Goal: Task Accomplishment & Management: Manage account settings

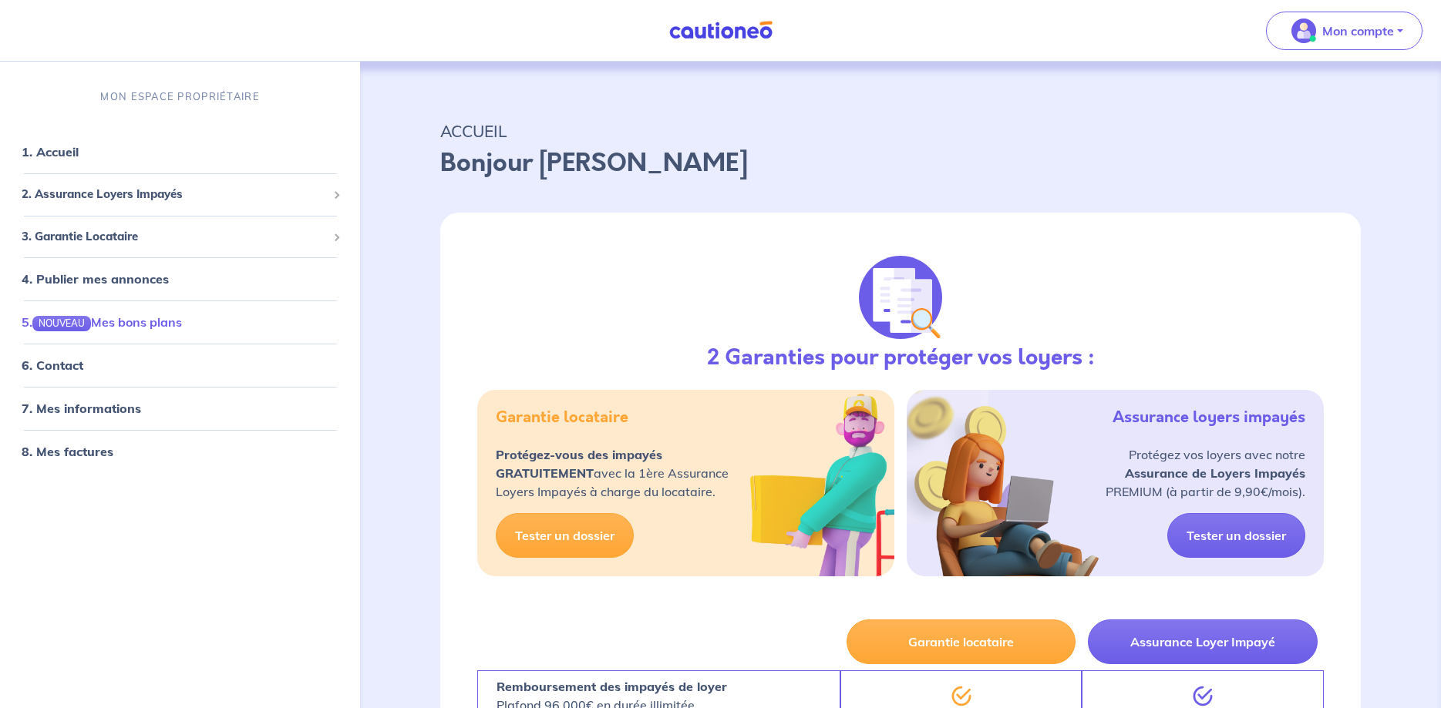
click at [116, 322] on link "5. NOUVEAU Mes bons plans" at bounding box center [102, 321] width 160 height 15
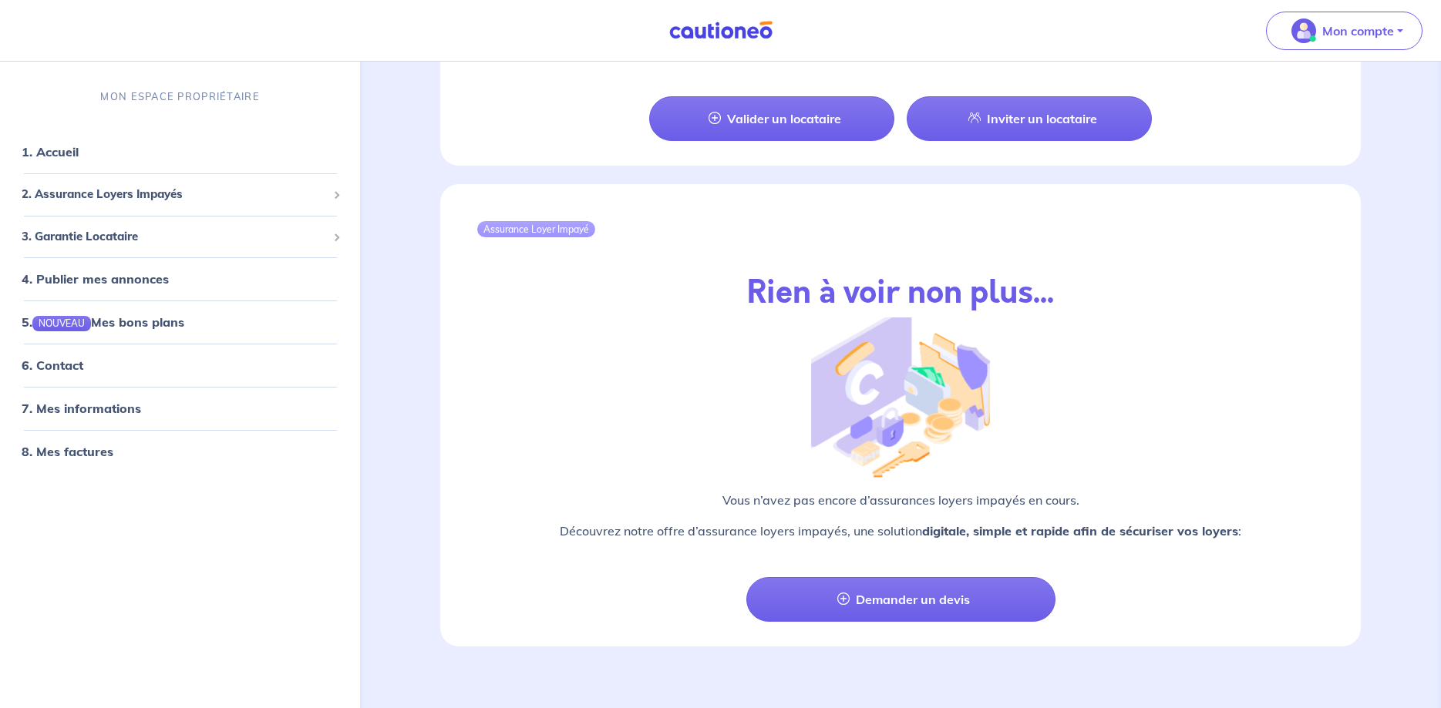
scroll to position [1320, 0]
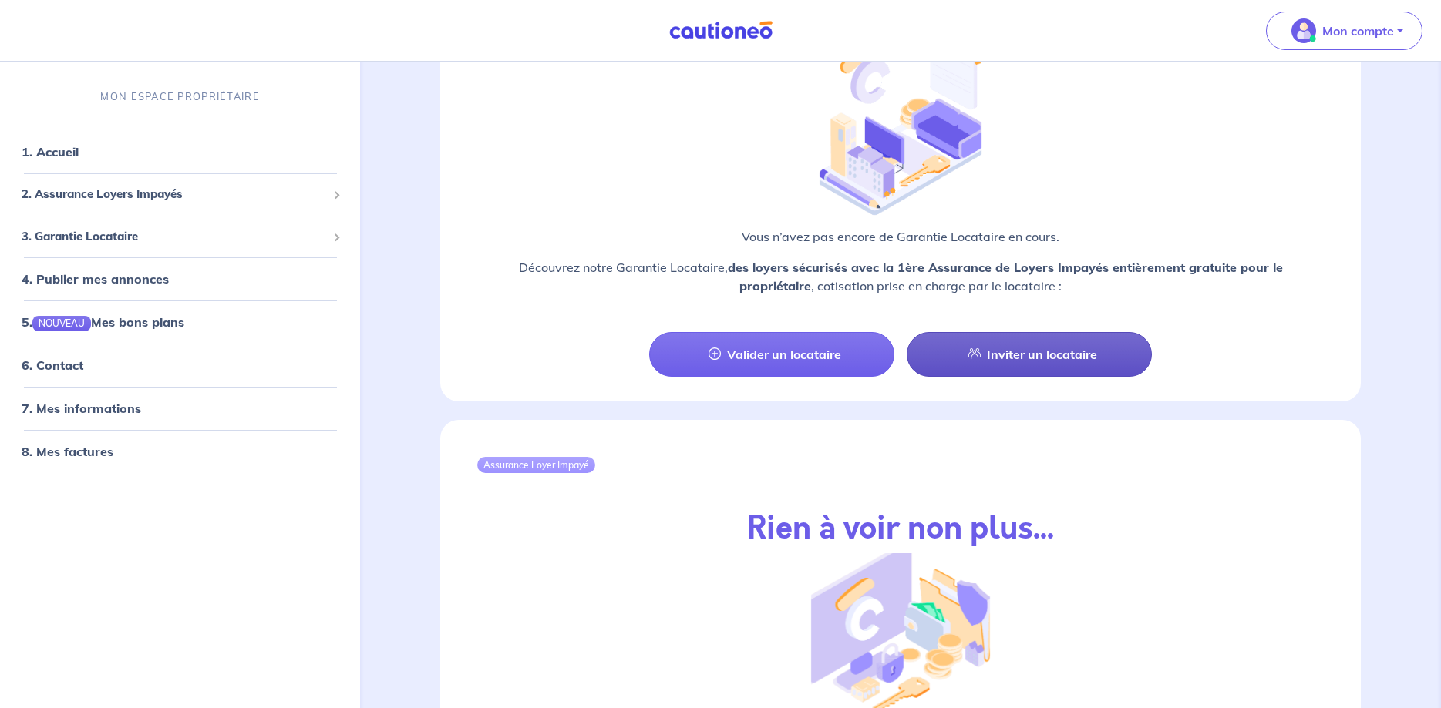
click at [1016, 342] on link "Inviter un locataire" at bounding box center [1028, 354] width 245 height 45
select select "FR"
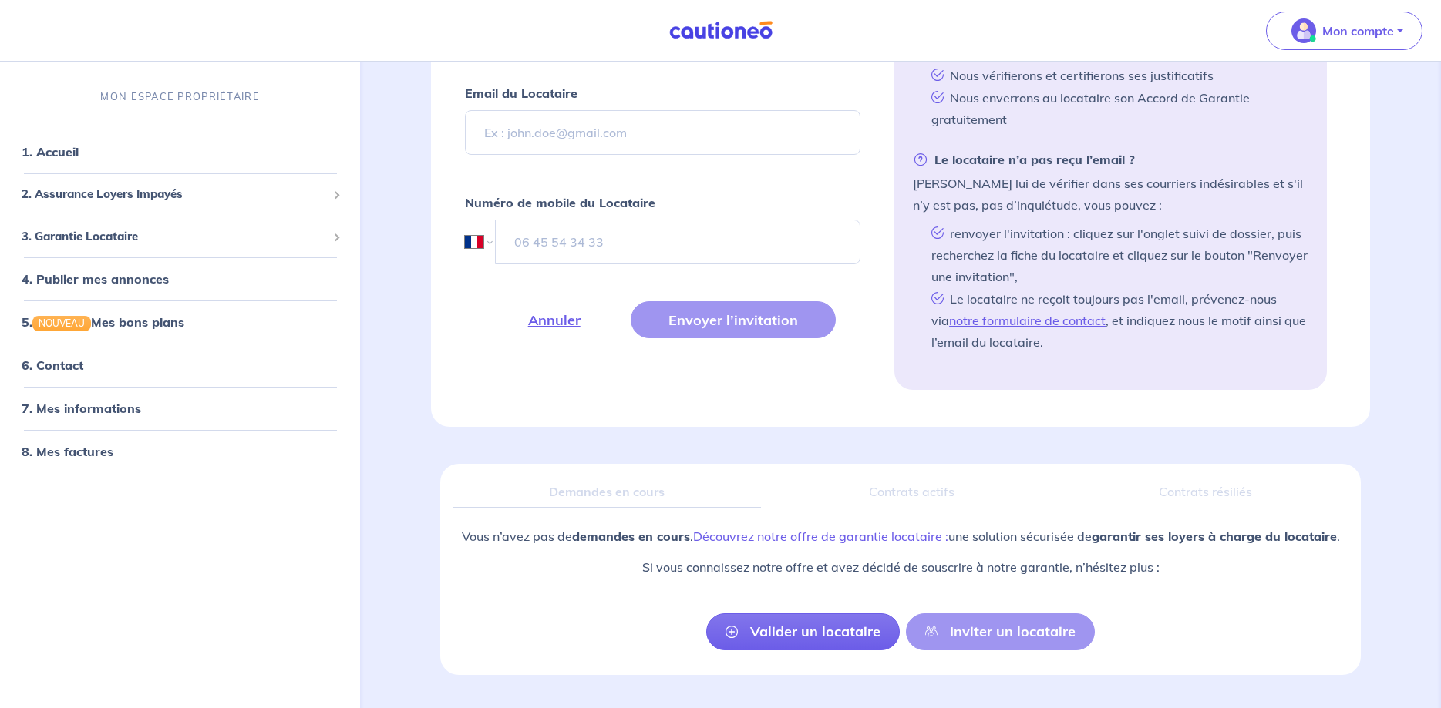
scroll to position [672, 0]
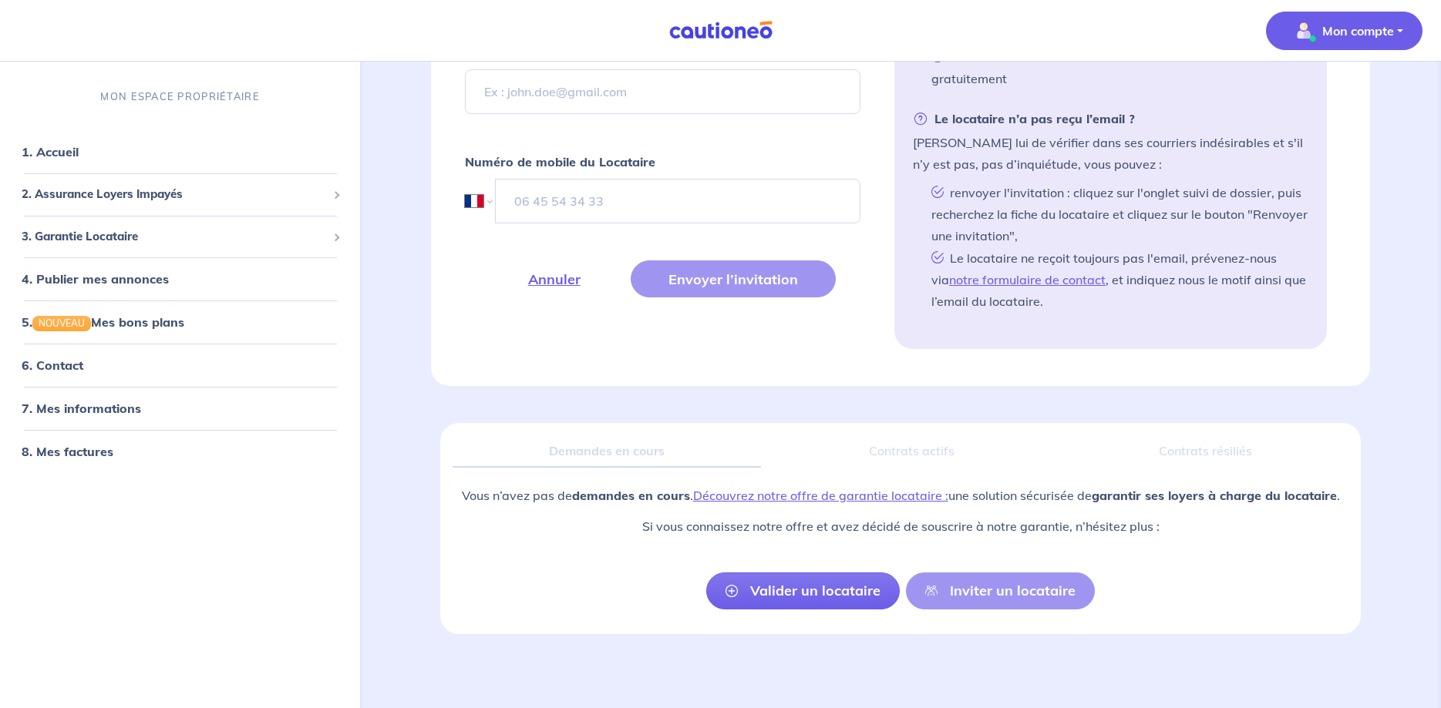
click at [1370, 38] on p "Mon compte" at bounding box center [1358, 31] width 72 height 18
click at [78, 150] on link "1. Accueil" at bounding box center [50, 151] width 56 height 15
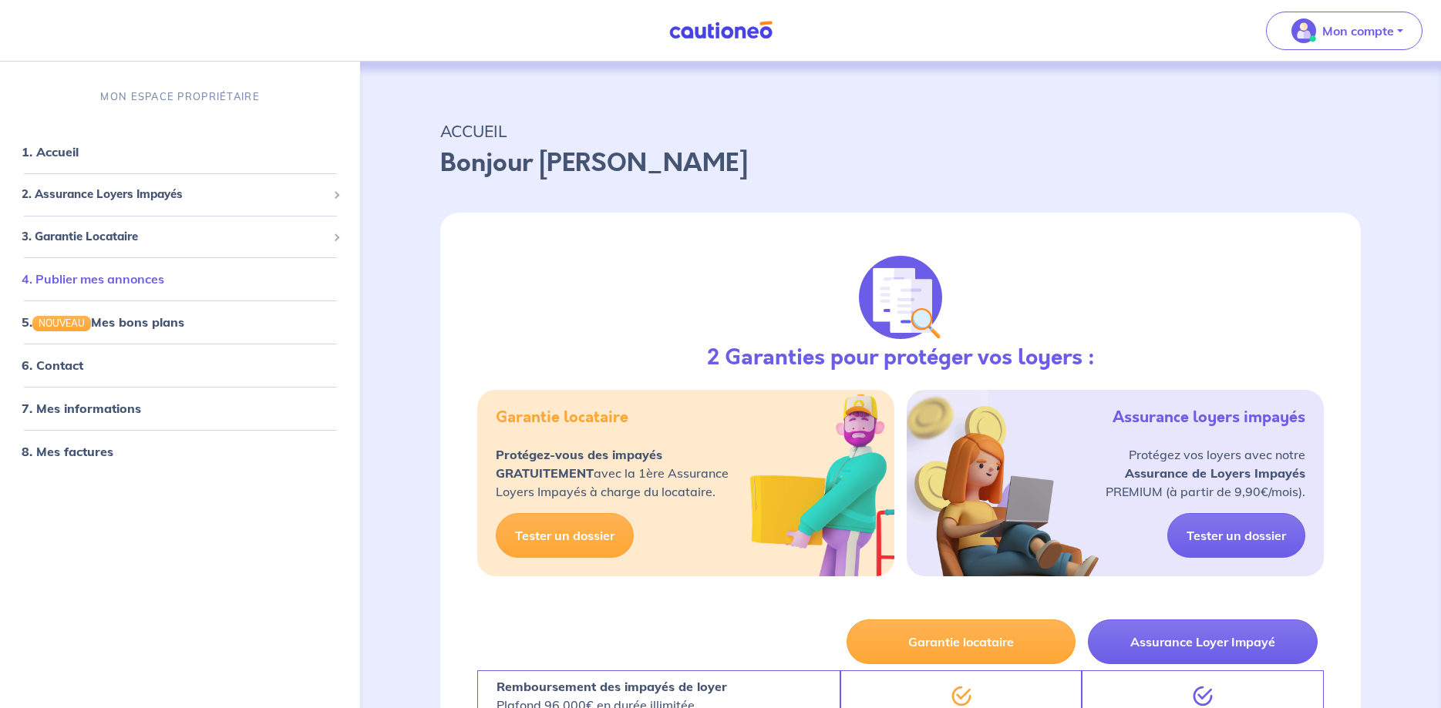
click at [78, 280] on link "4. Publier mes annonces" at bounding box center [93, 278] width 143 height 15
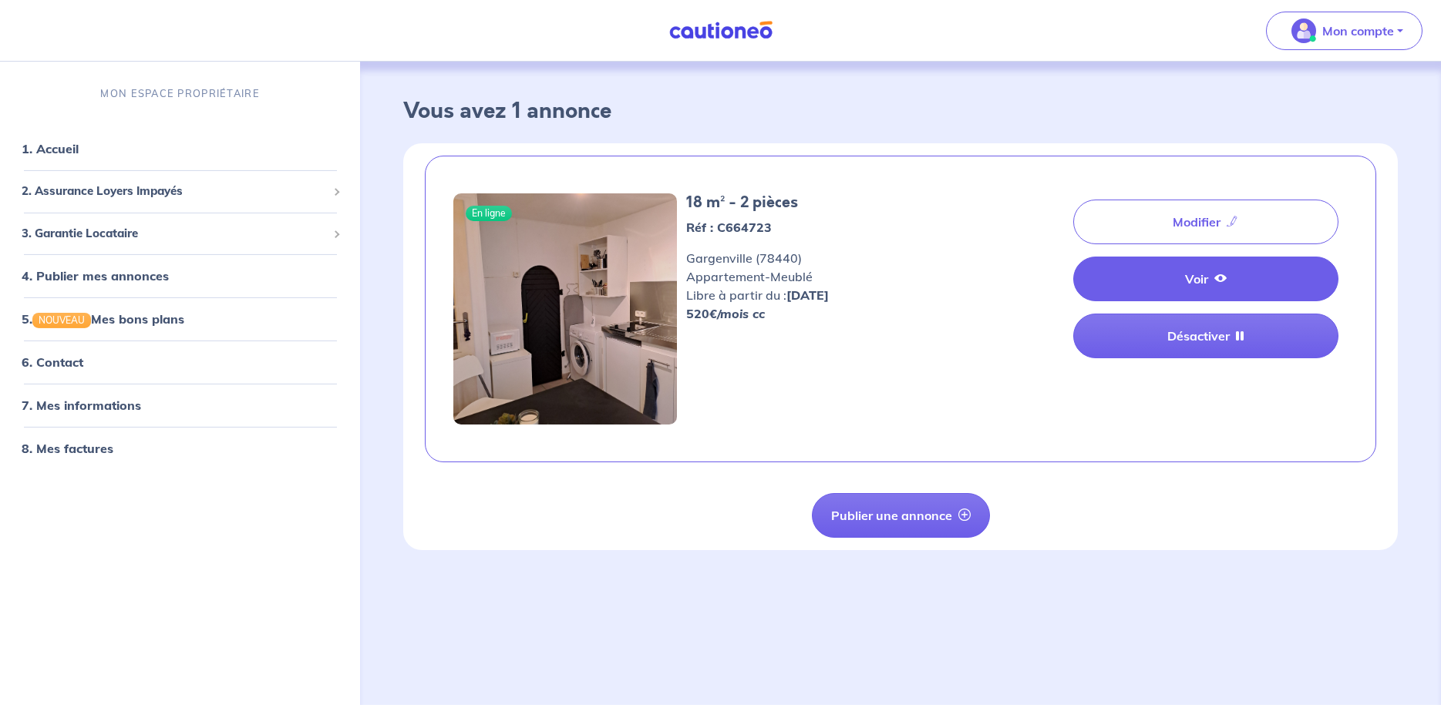
click at [1164, 275] on link "Voir" at bounding box center [1205, 279] width 265 height 45
